Goal: Task Accomplishment & Management: Complete application form

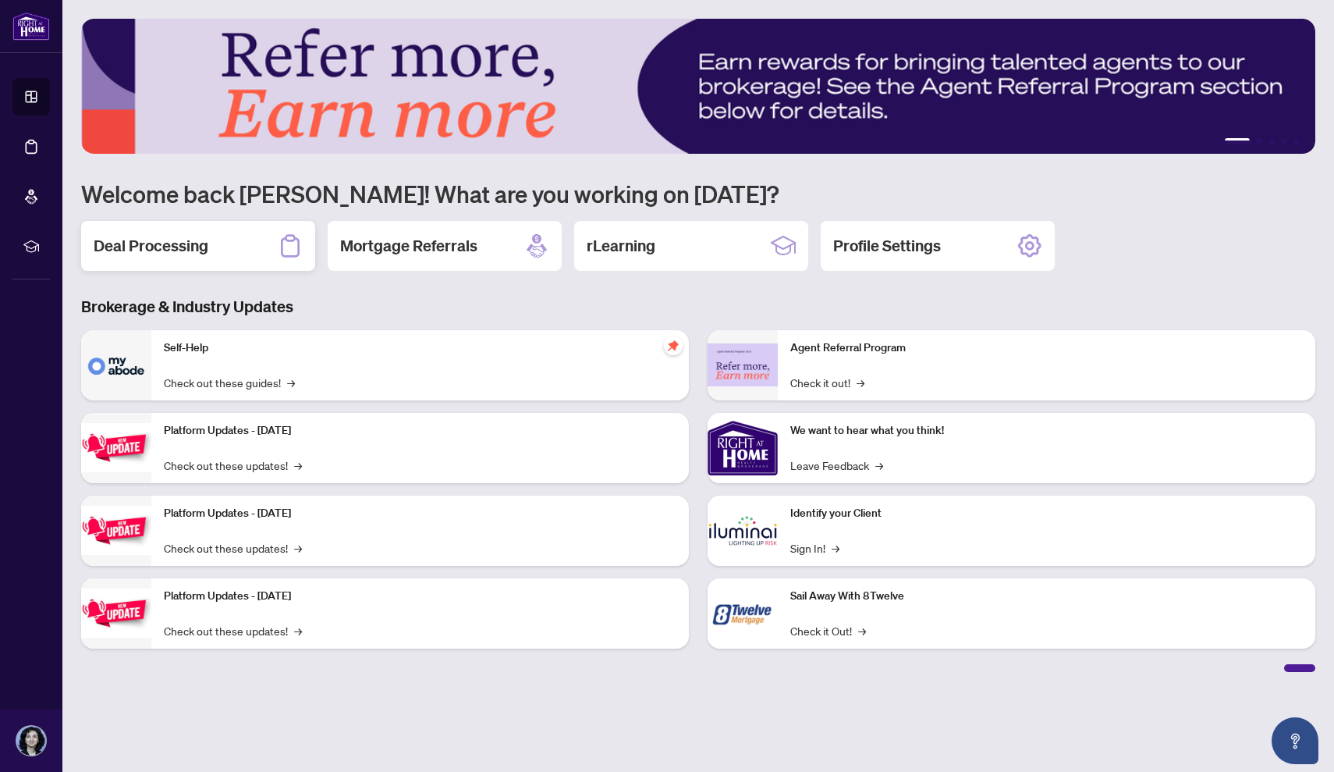
click at [190, 237] on h2 "Deal Processing" at bounding box center [151, 246] width 115 height 22
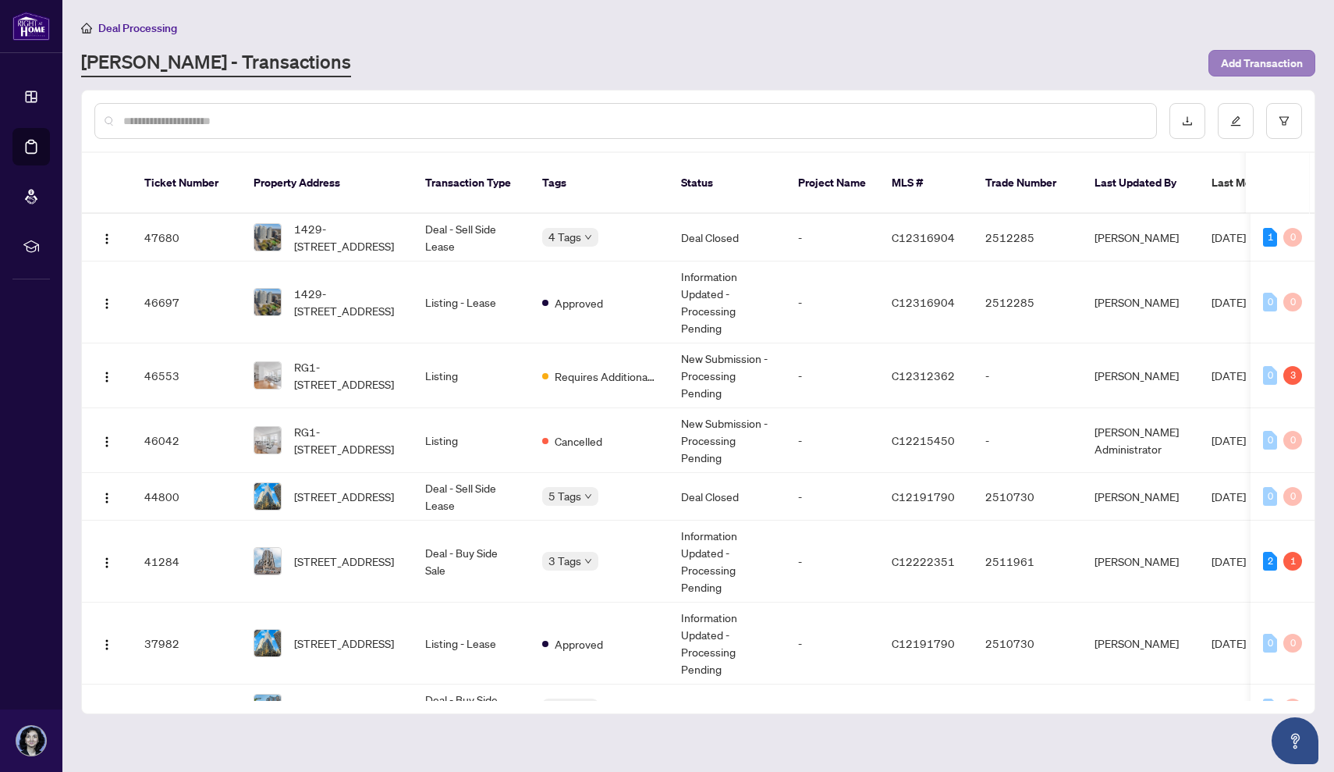
click at [1249, 60] on span "Add Transaction" at bounding box center [1262, 63] width 82 height 25
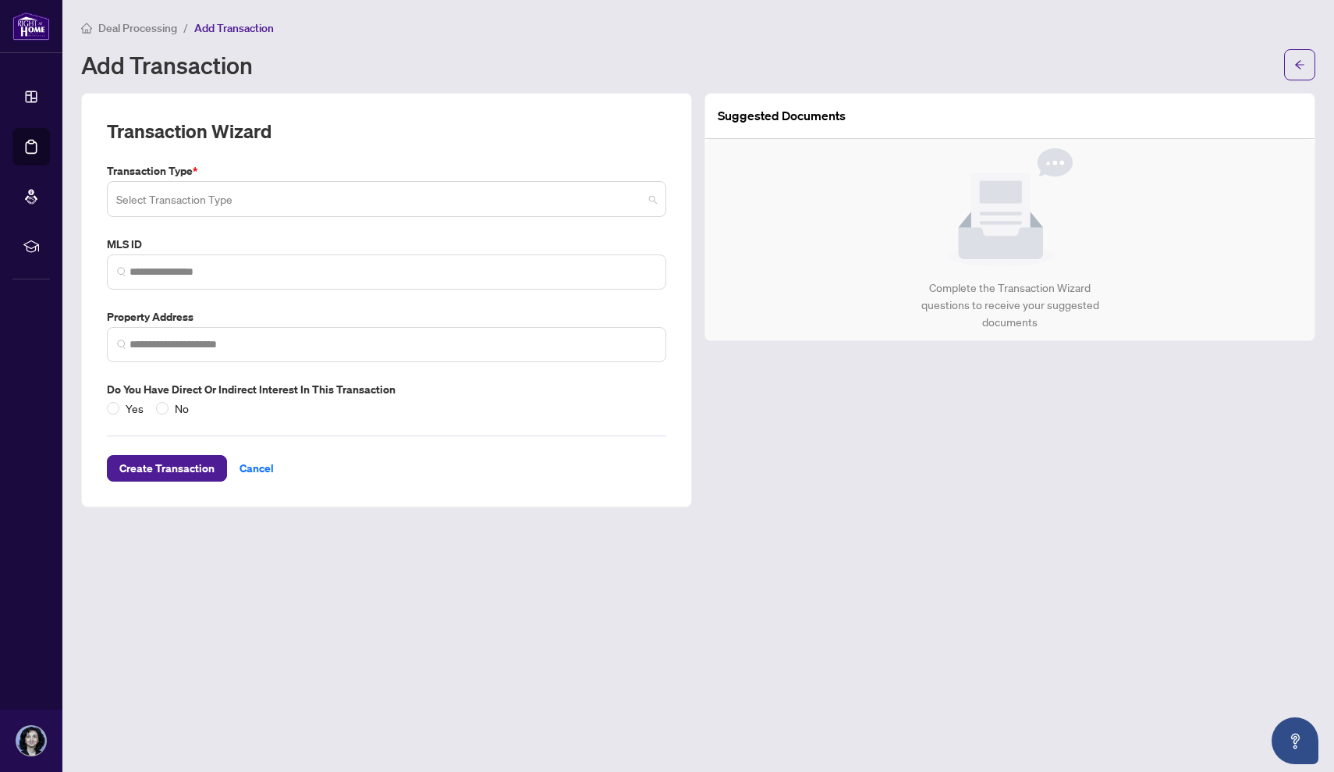
click at [438, 188] on input "search" at bounding box center [379, 201] width 527 height 34
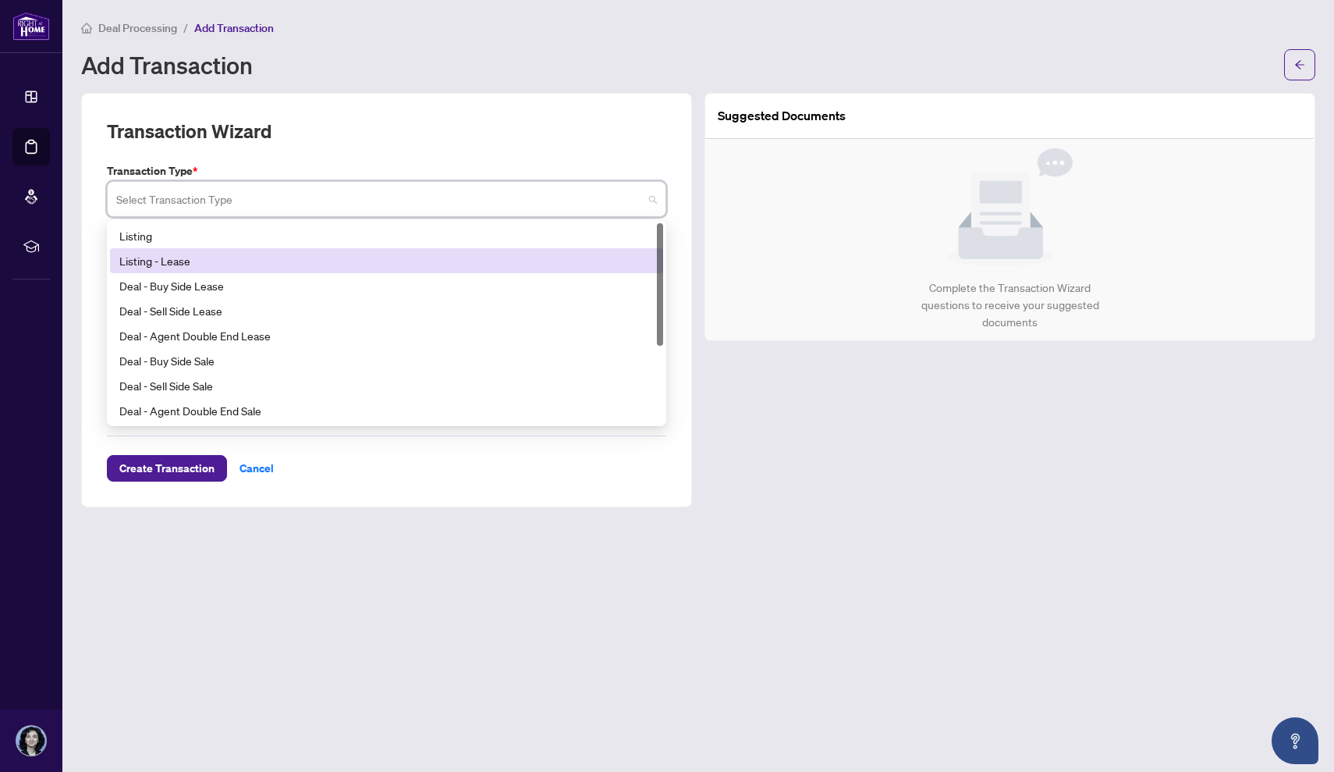
click at [228, 254] on div "Listing - Lease" at bounding box center [386, 260] width 535 height 17
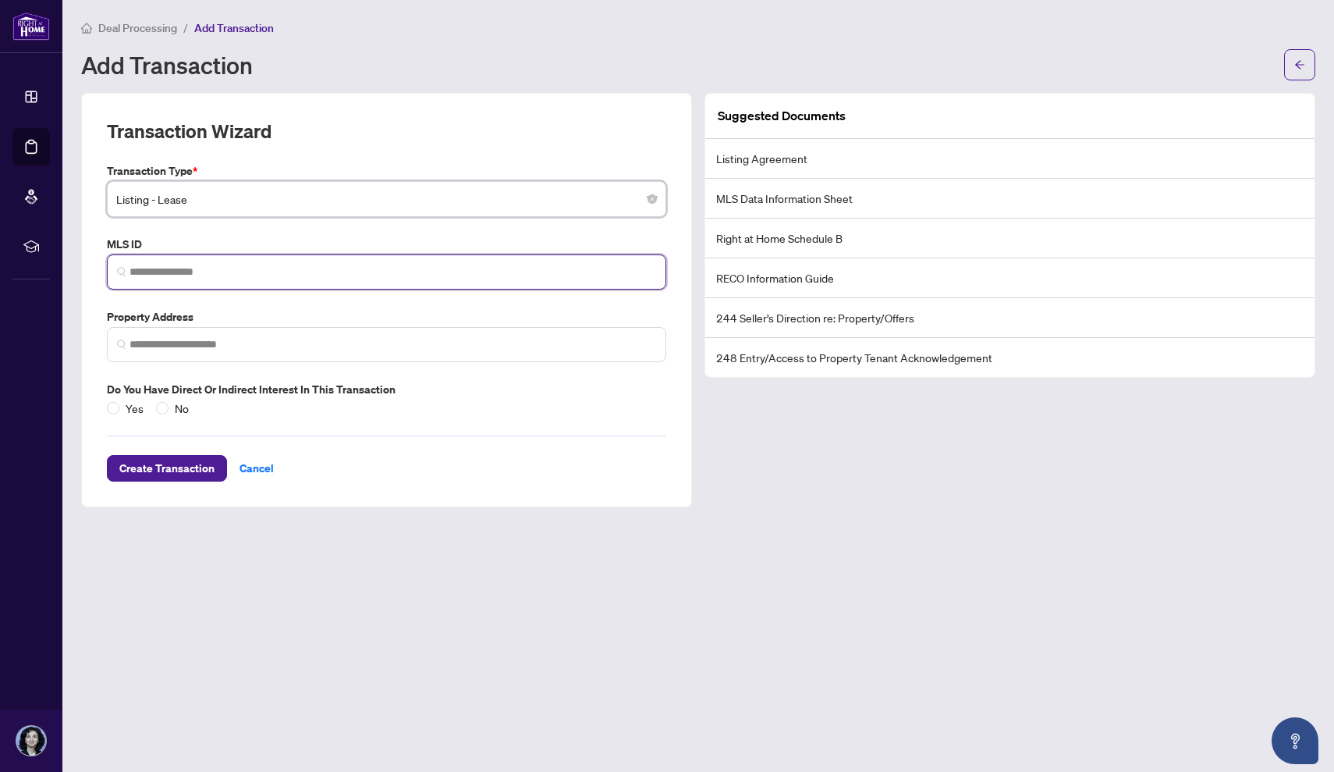
click at [252, 264] on input "search" at bounding box center [393, 272] width 527 height 16
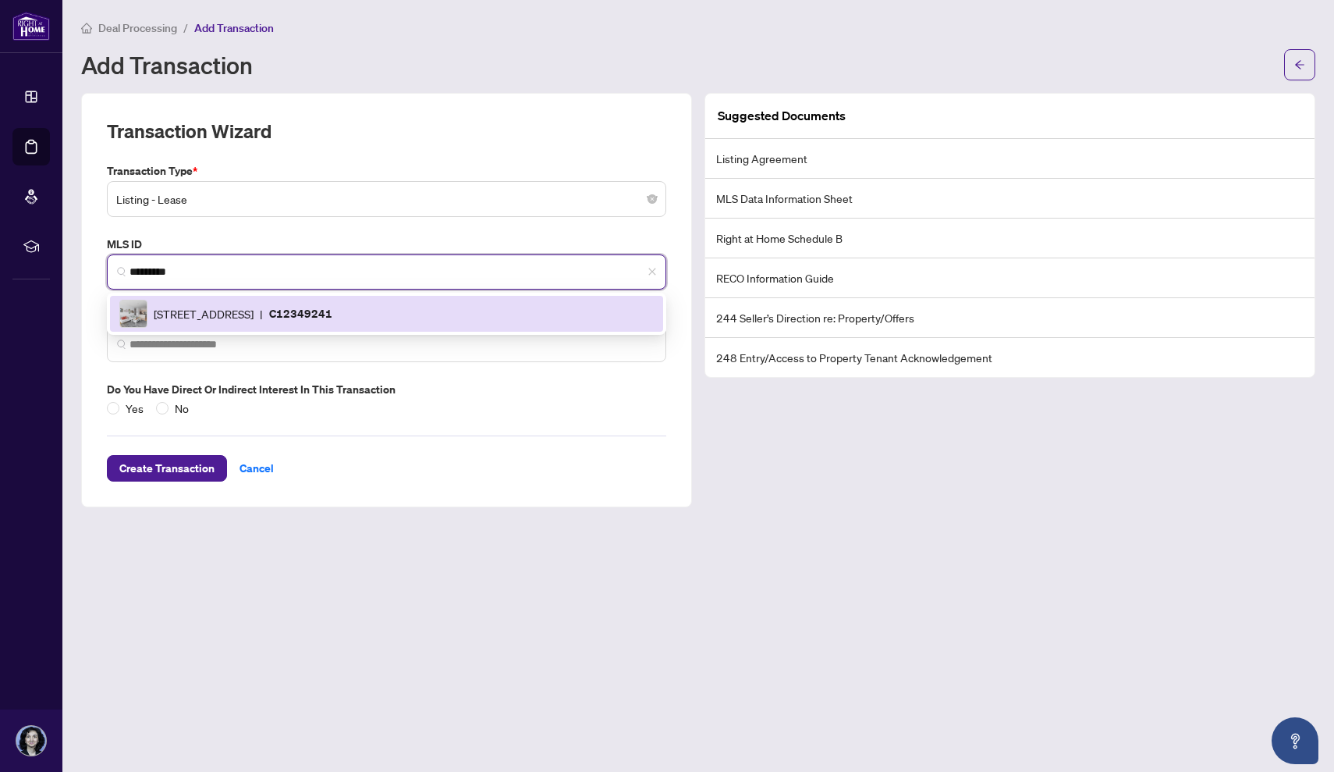
click at [250, 307] on span "[STREET_ADDRESS]" at bounding box center [204, 313] width 100 height 17
type input "*********"
type input "**********"
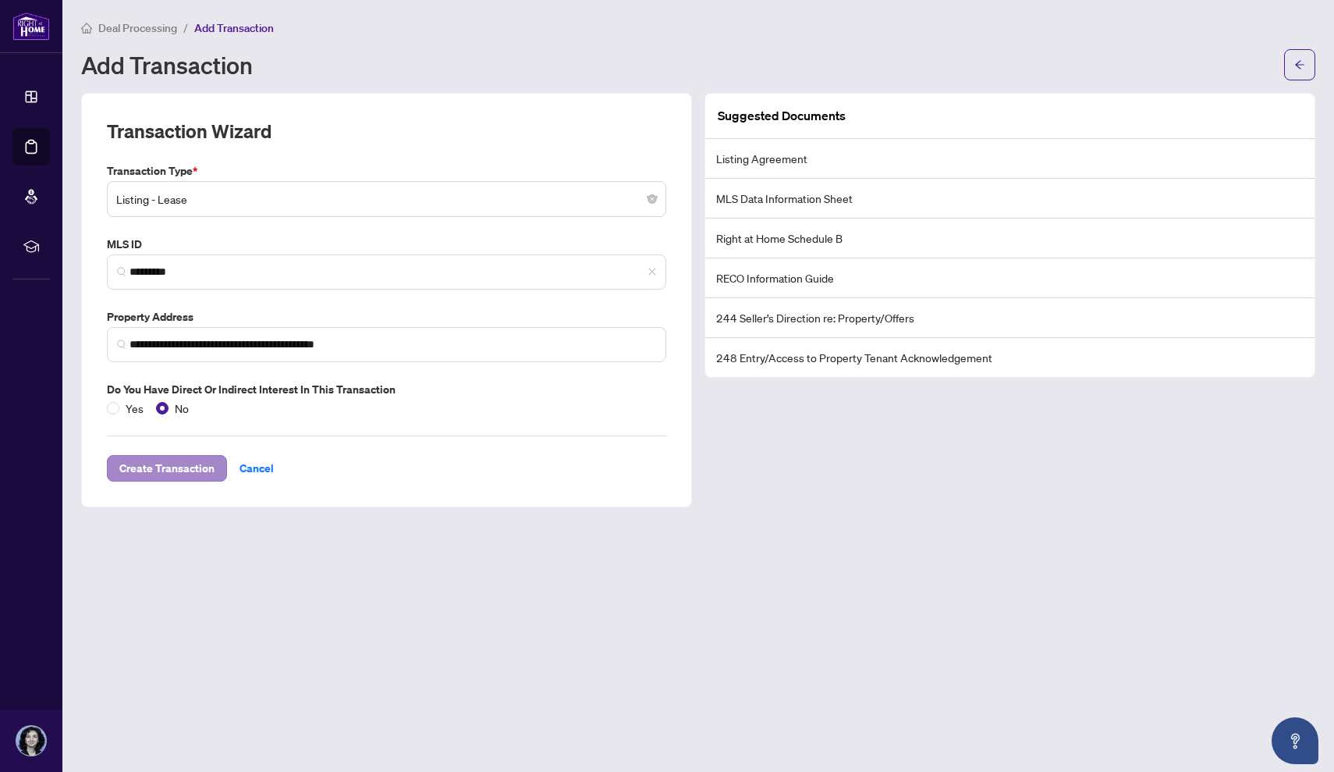
click at [168, 466] on span "Create Transaction" at bounding box center [166, 468] width 95 height 25
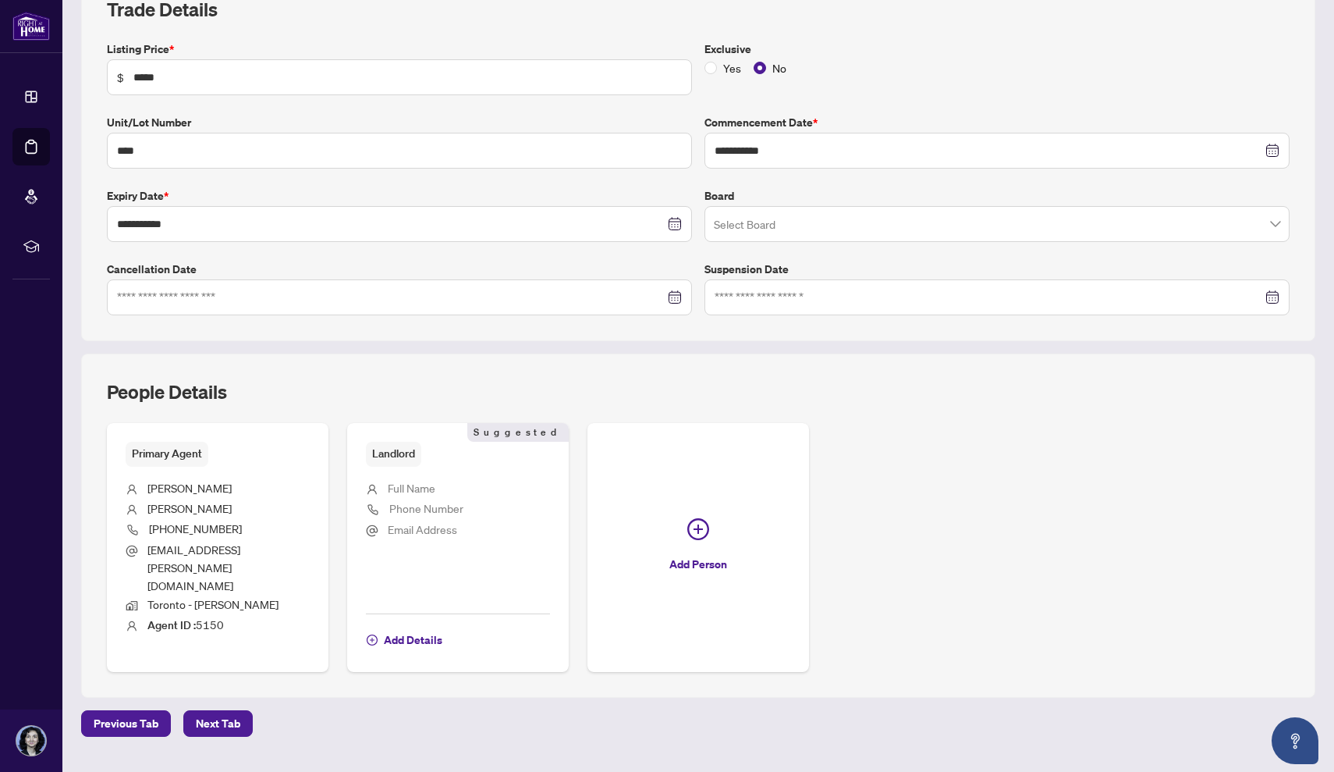
scroll to position [242, 0]
click at [221, 712] on span "Next Tab" at bounding box center [218, 724] width 44 height 25
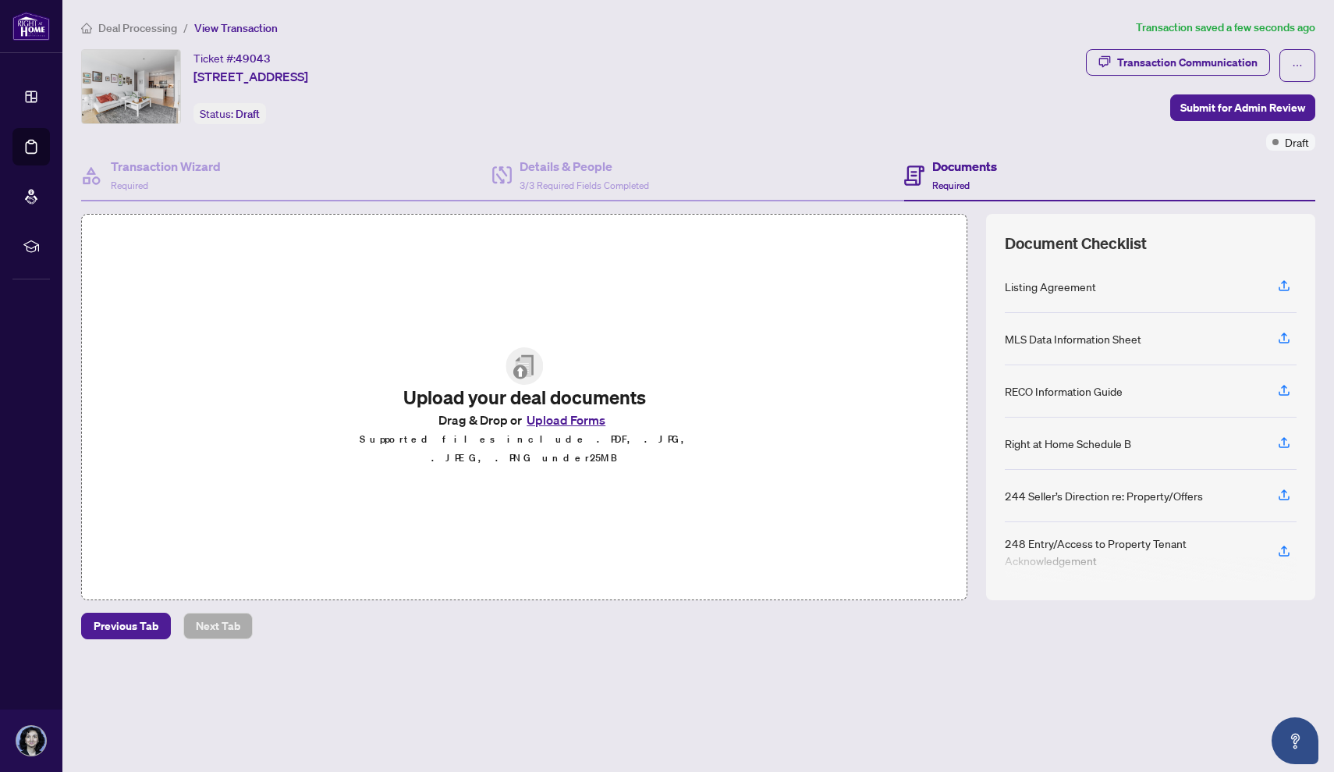
click at [561, 425] on button "Upload Forms" at bounding box center [566, 420] width 88 height 20
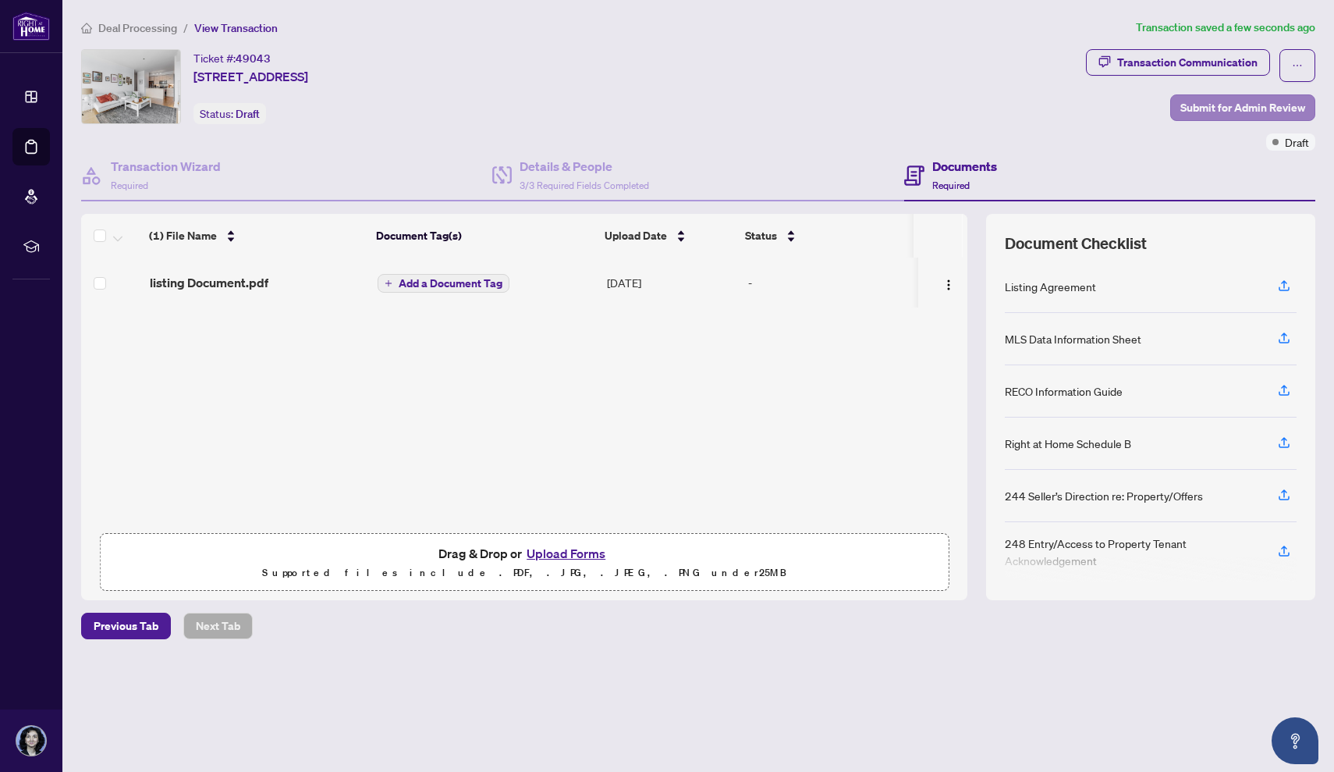
click at [1279, 101] on span "Submit for Admin Review" at bounding box center [1243, 107] width 125 height 25
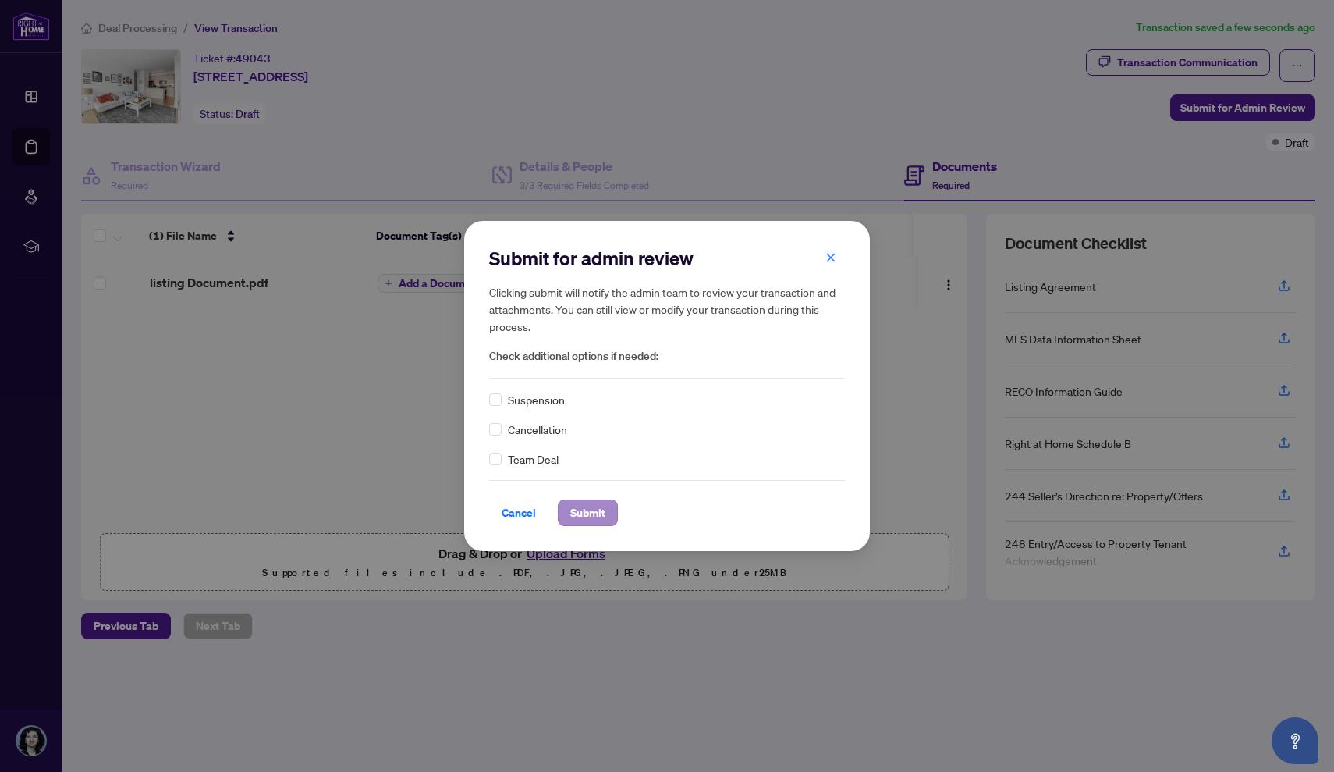
click at [589, 510] on span "Submit" at bounding box center [587, 512] width 35 height 25
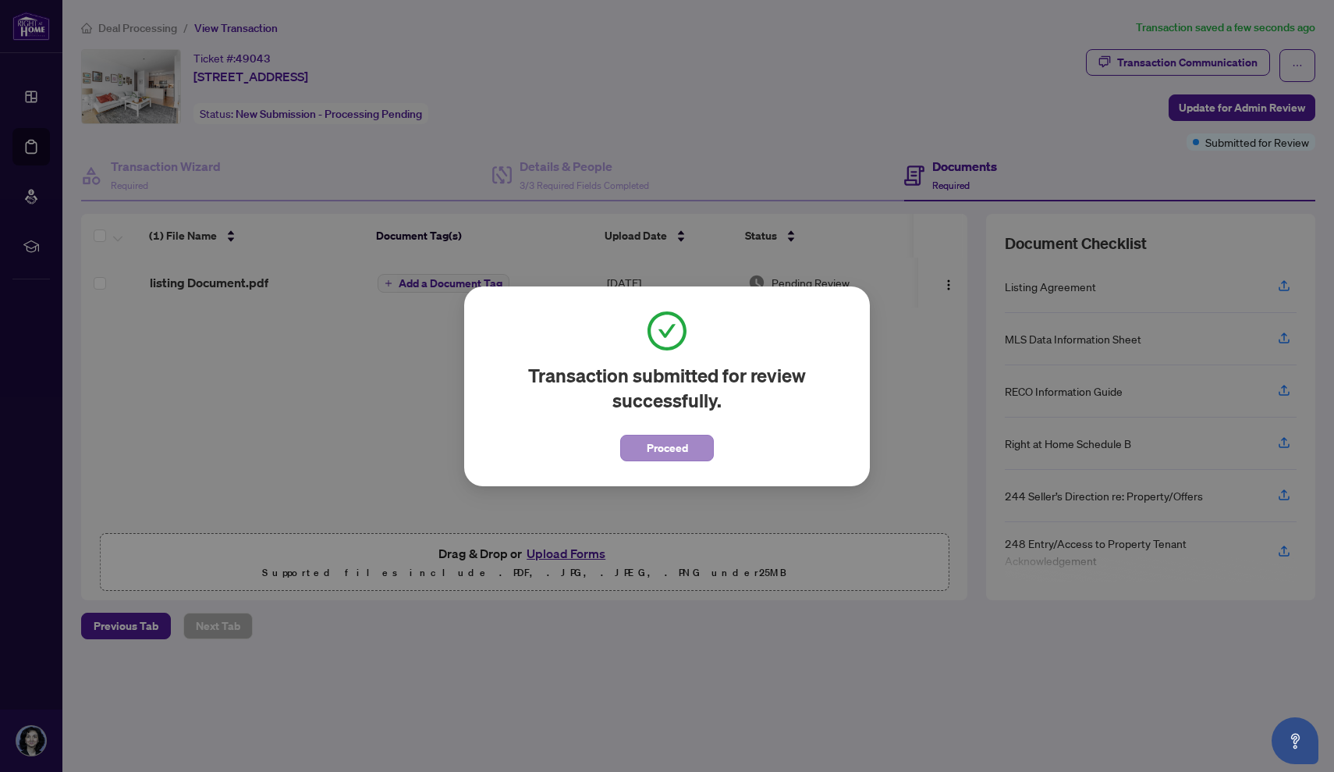
click at [655, 449] on span "Proceed" at bounding box center [667, 447] width 41 height 25
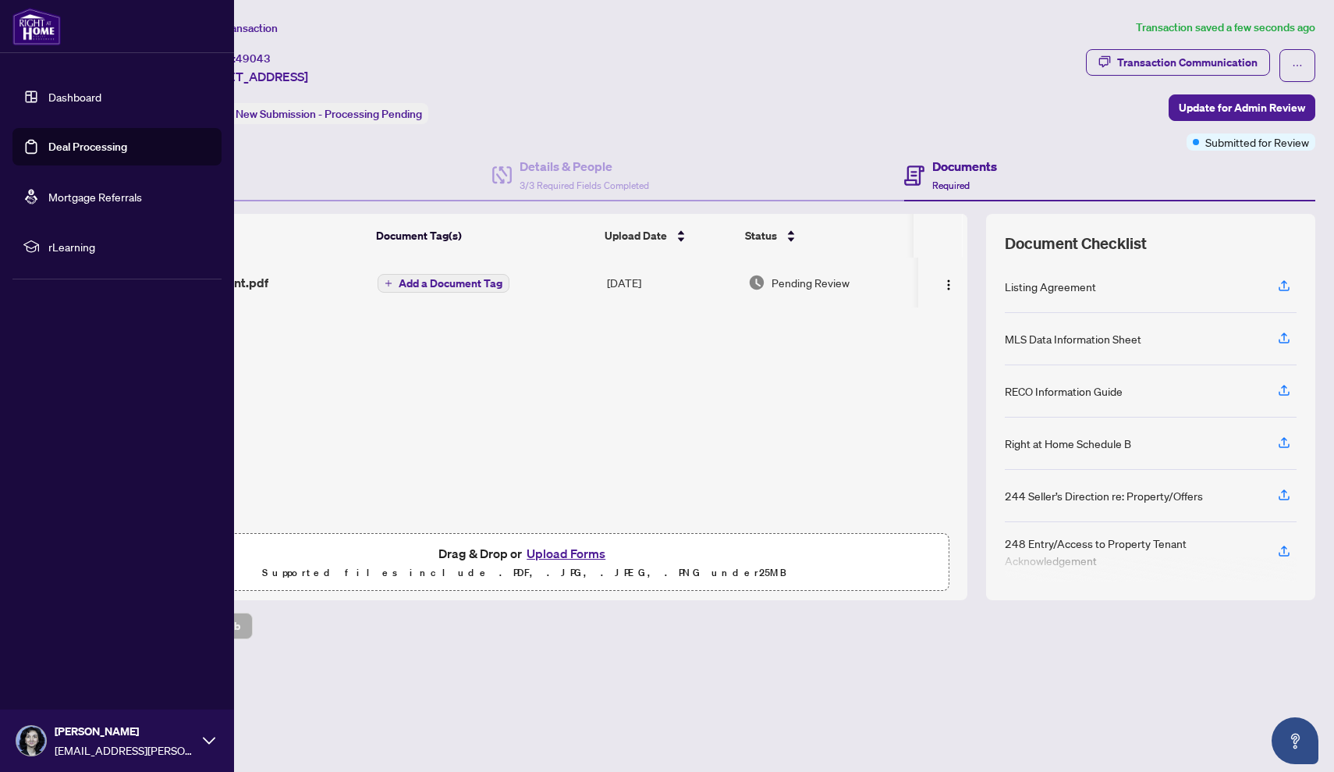
click at [91, 99] on link "Dashboard" at bounding box center [74, 97] width 53 height 14
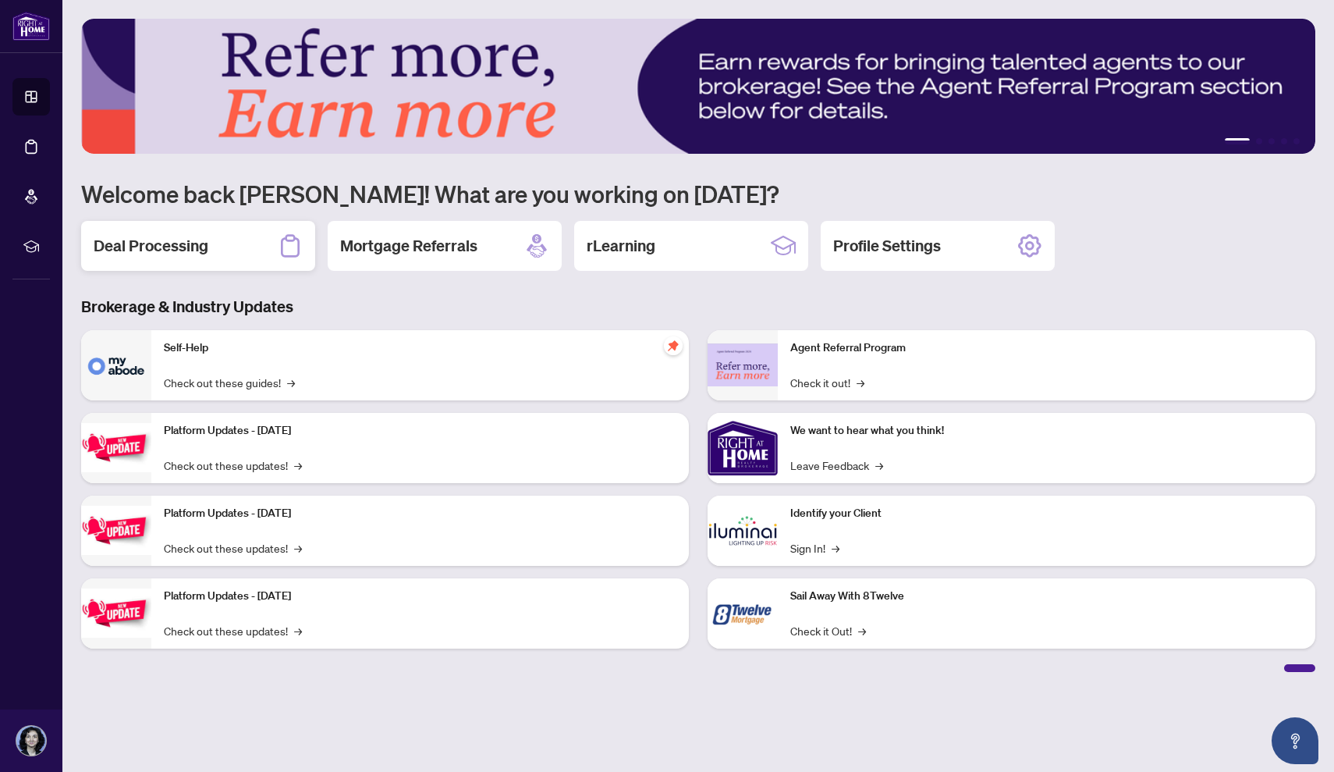
click at [190, 244] on h2 "Deal Processing" at bounding box center [151, 246] width 115 height 22
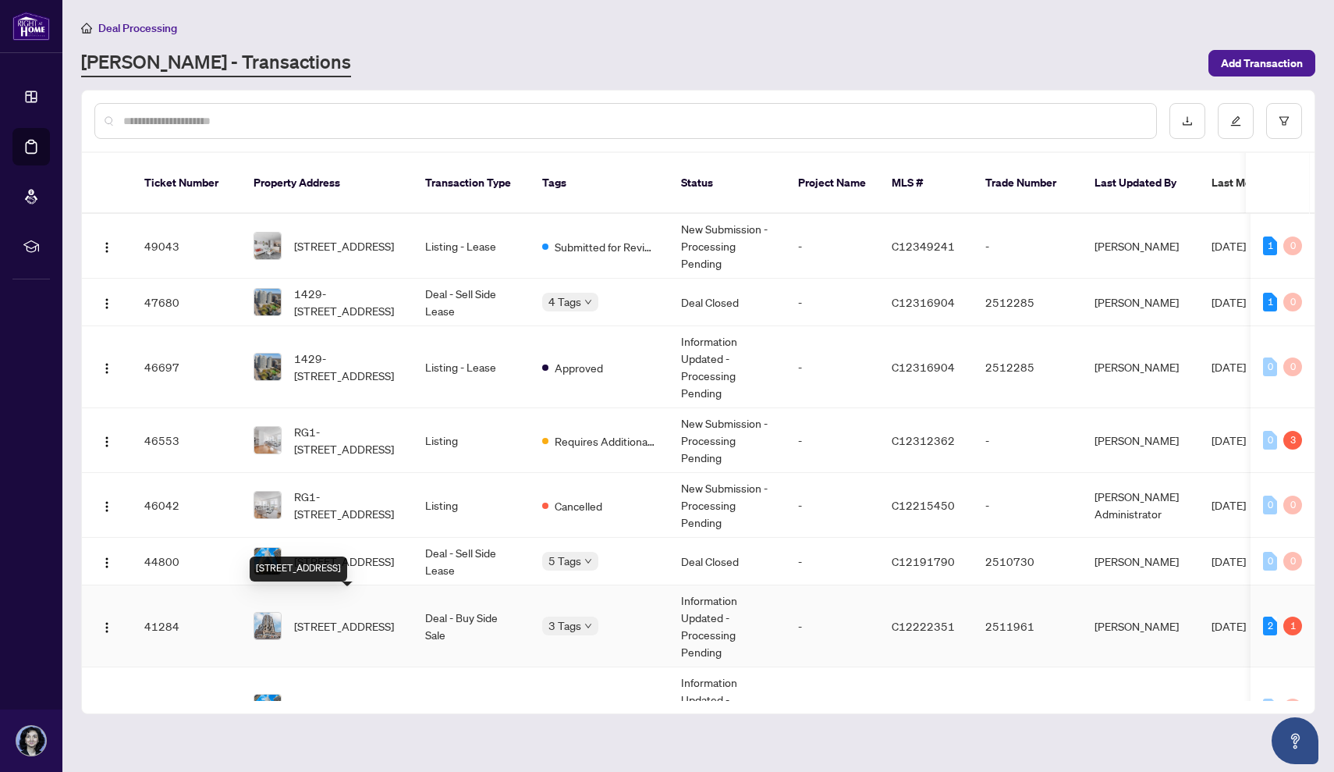
click at [339, 617] on span "[STREET_ADDRESS]" at bounding box center [344, 625] width 100 height 17
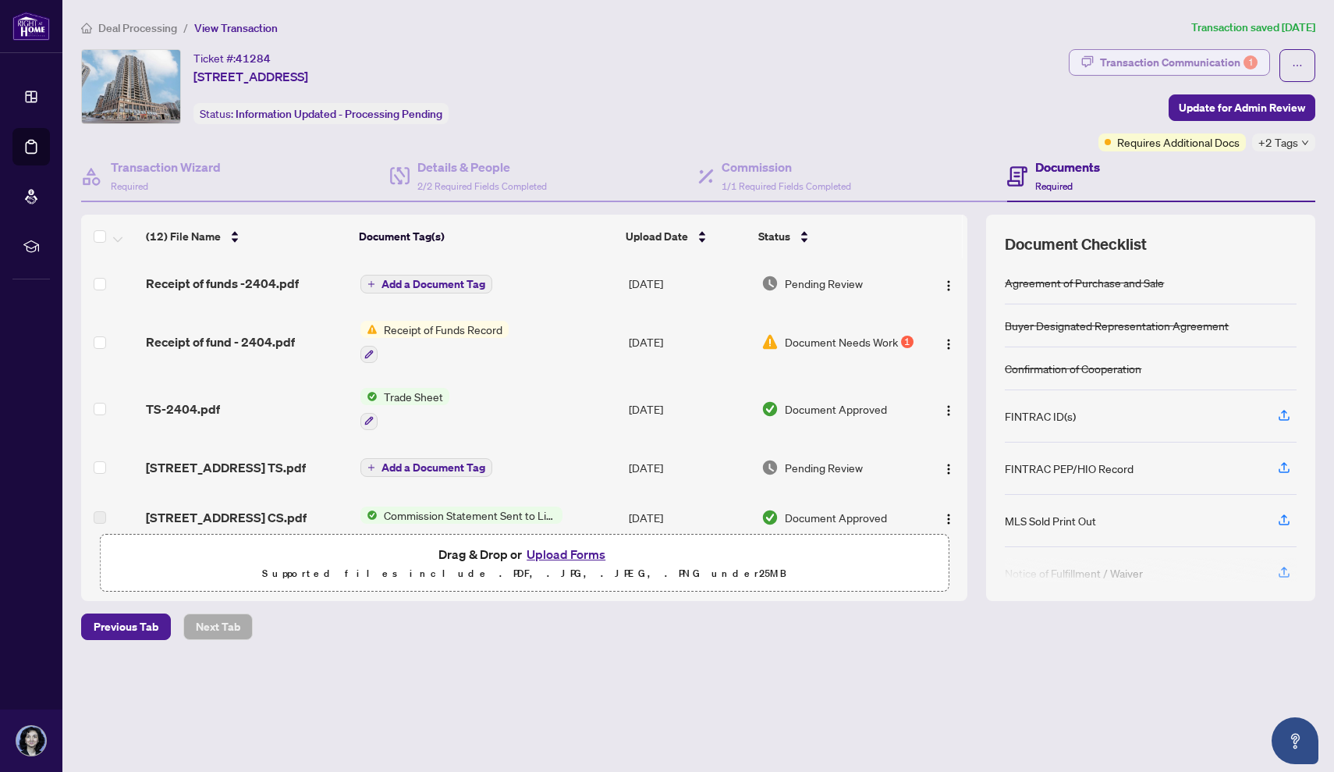
click at [1153, 62] on div "Transaction Communication 1" at bounding box center [1179, 62] width 158 height 25
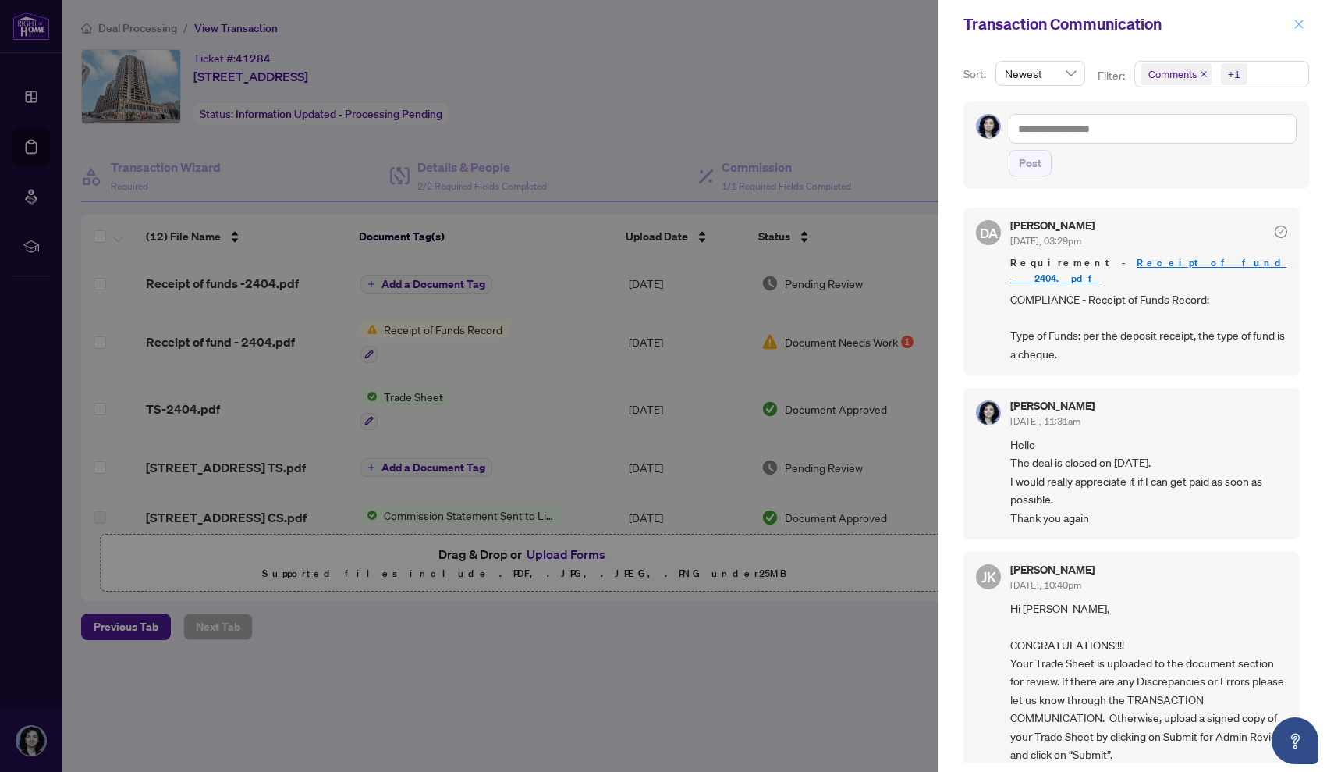
click at [1302, 16] on span "button" at bounding box center [1299, 24] width 11 height 25
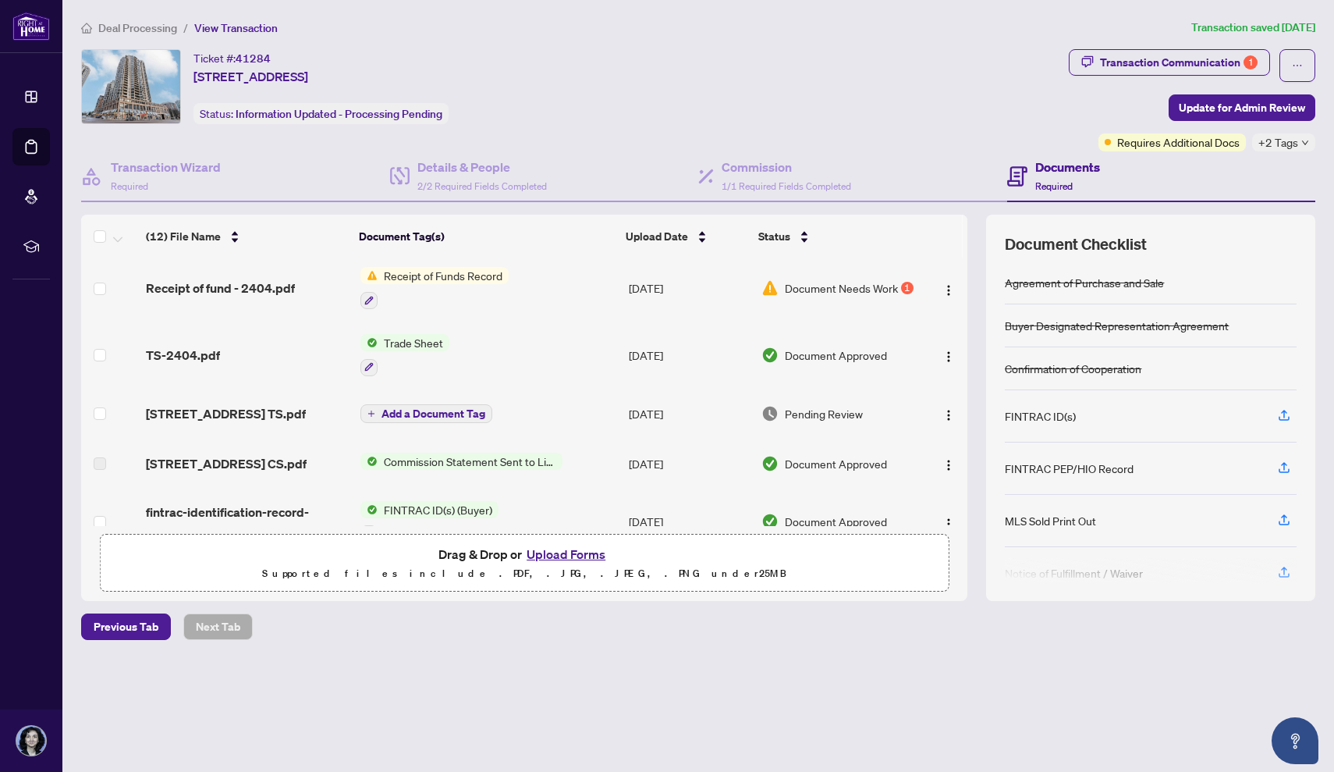
scroll to position [97, 0]
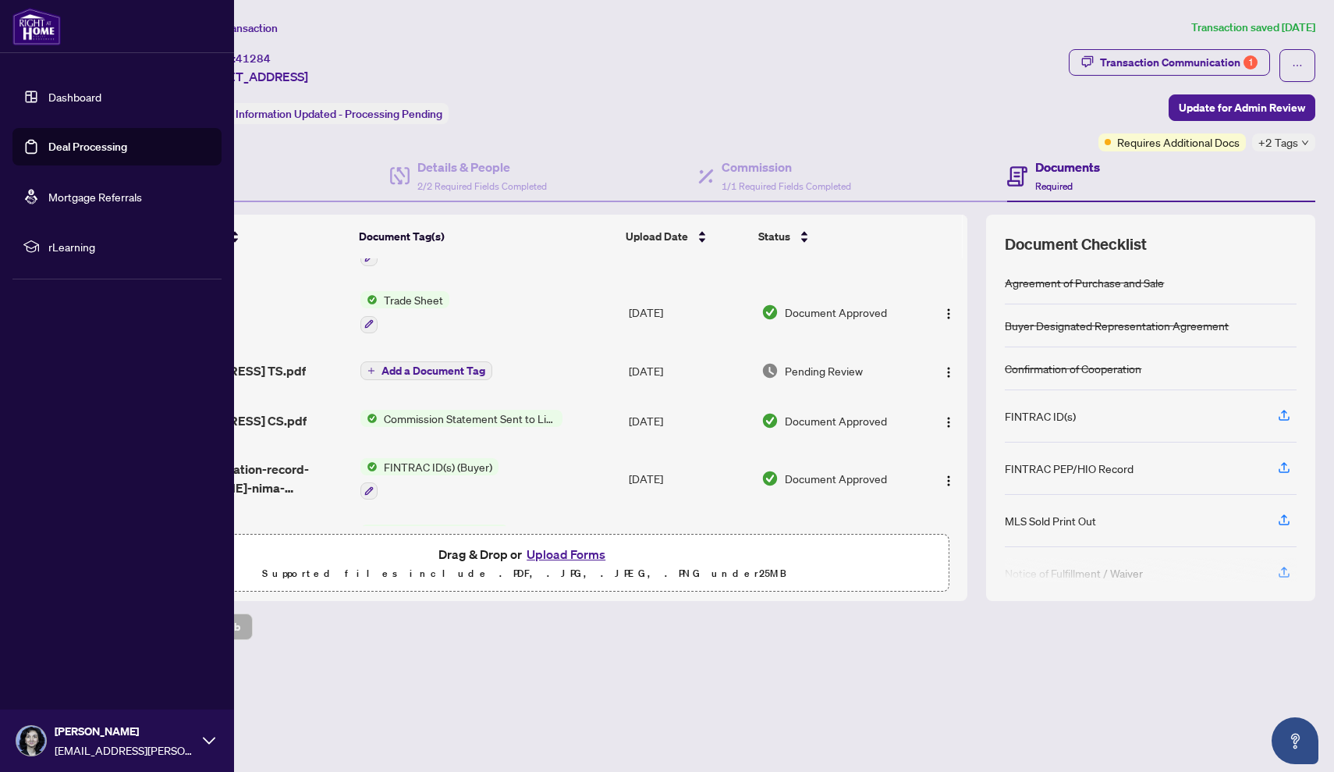
click at [49, 94] on link "Dashboard" at bounding box center [74, 97] width 53 height 14
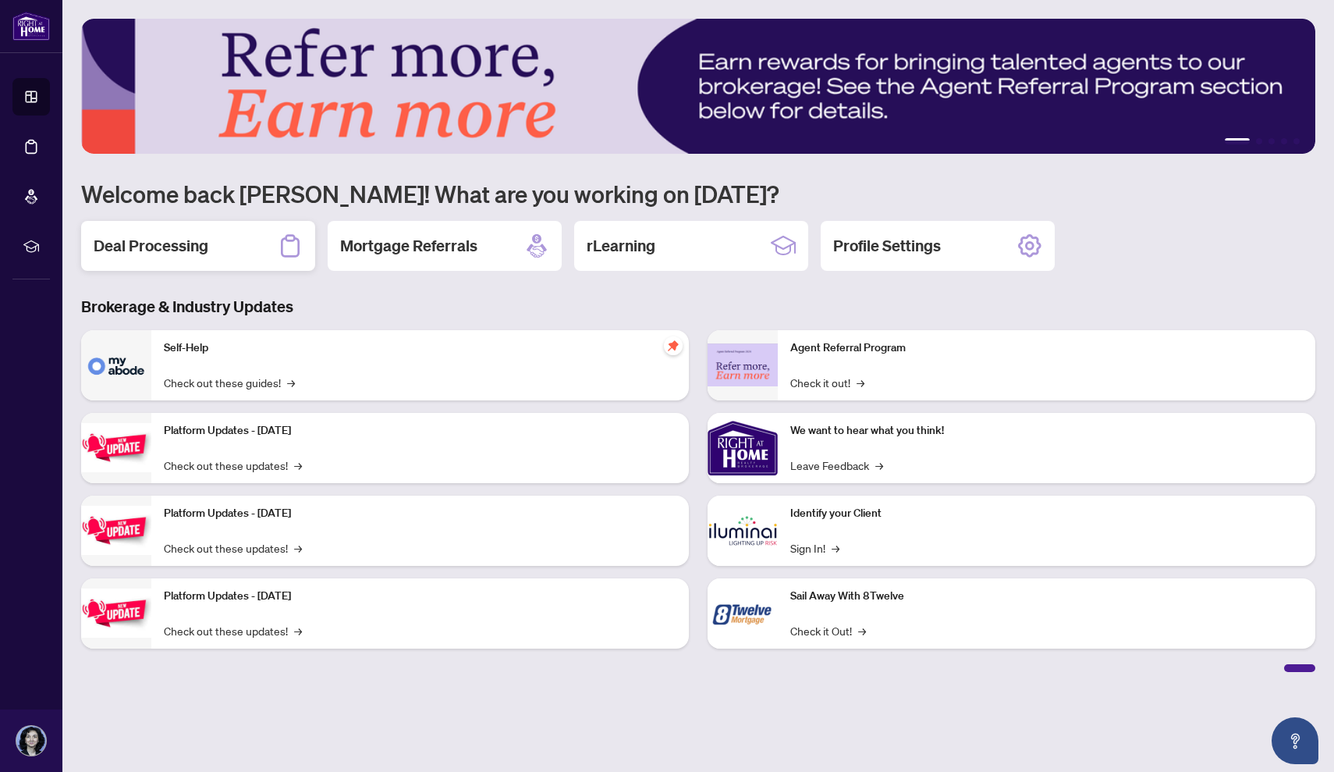
click at [156, 247] on h2 "Deal Processing" at bounding box center [151, 246] width 115 height 22
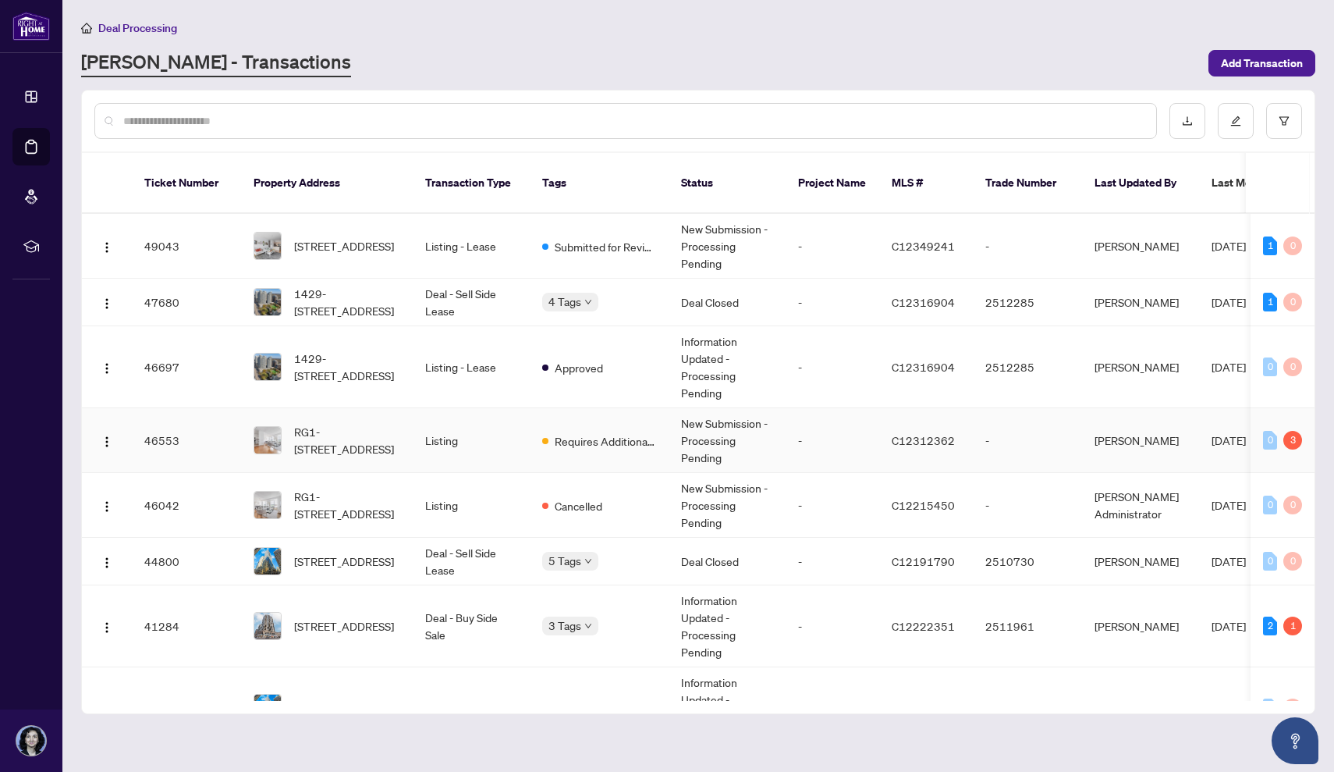
click at [467, 419] on td "Listing" at bounding box center [471, 440] width 117 height 65
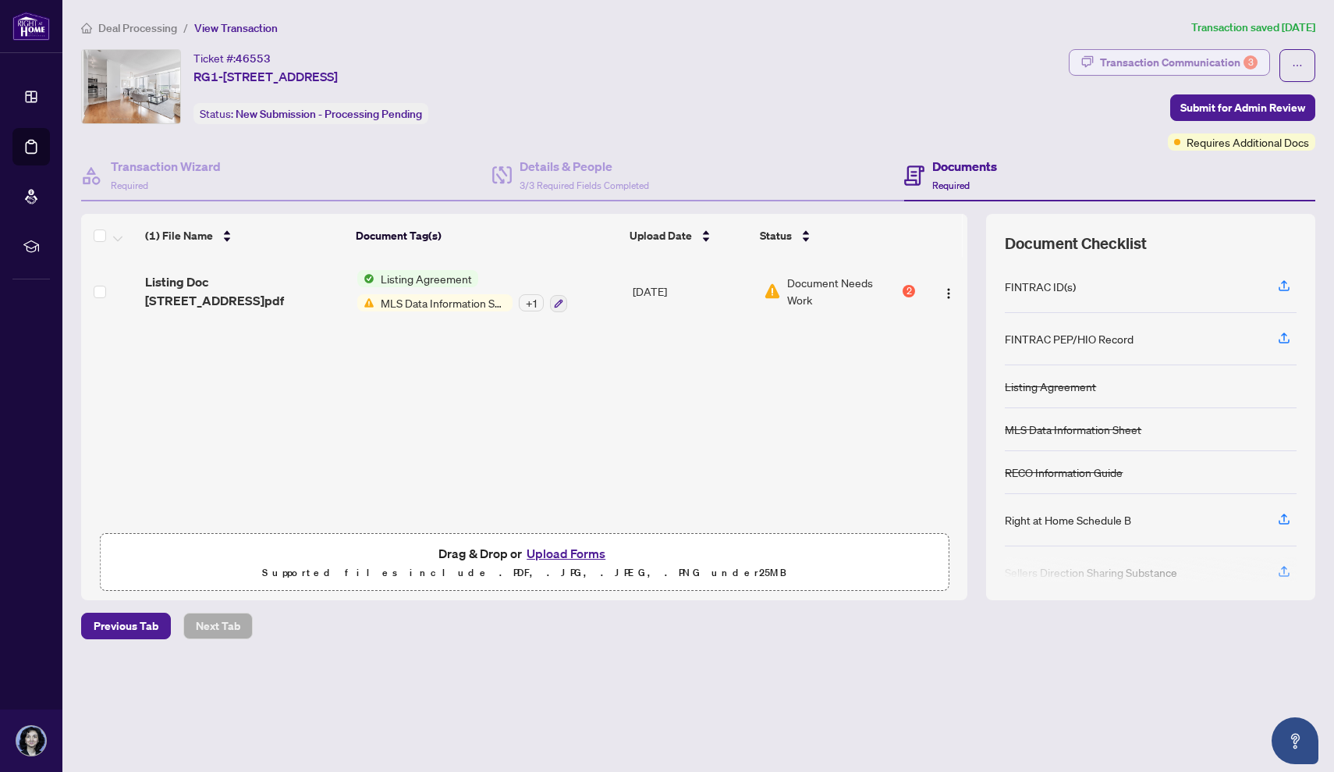
click at [1192, 59] on div "Transaction Communication 3" at bounding box center [1179, 62] width 158 height 25
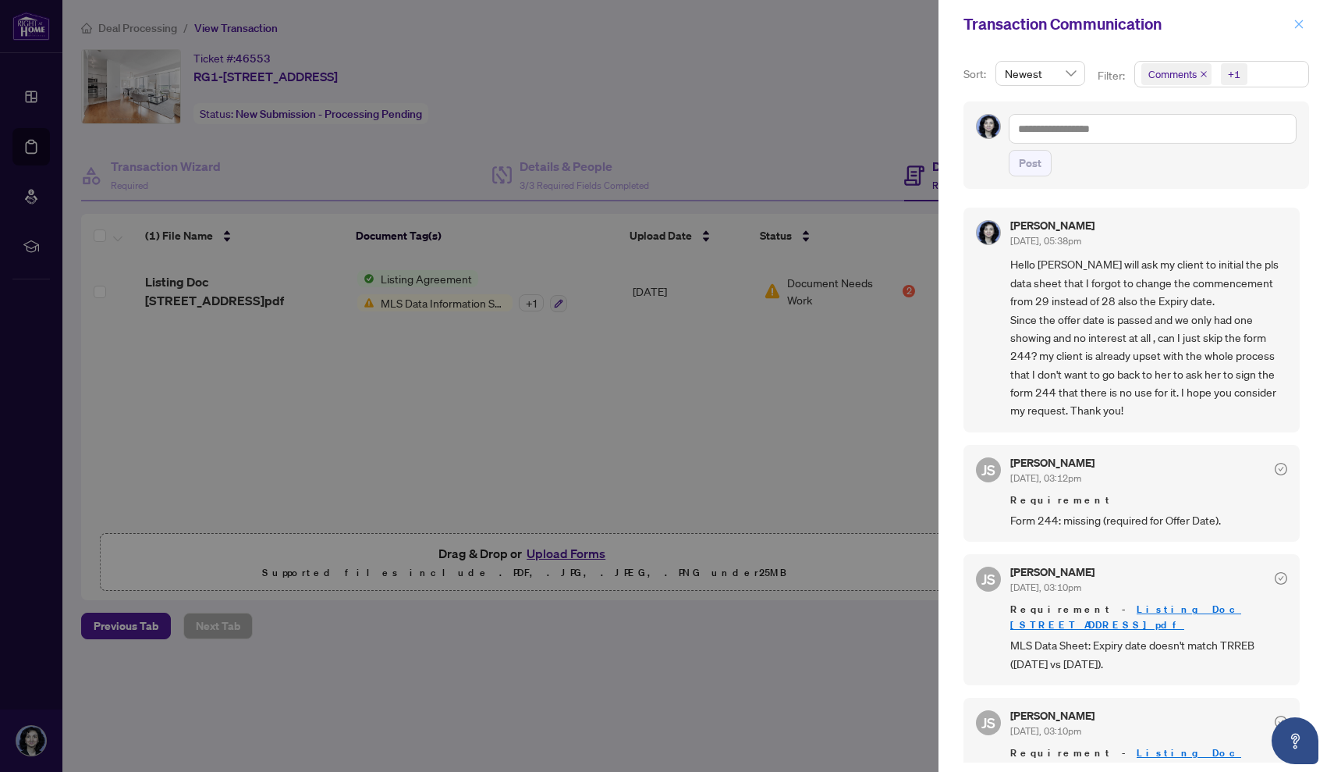
click at [1299, 18] on span "button" at bounding box center [1299, 24] width 11 height 25
